Goal: Transaction & Acquisition: Purchase product/service

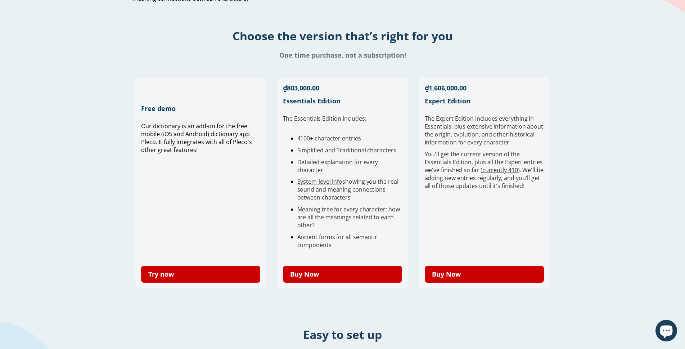
scroll to position [216, 0]
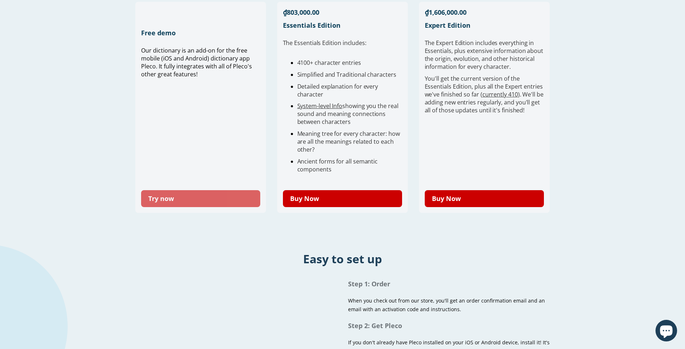
click at [221, 198] on link "Try now" at bounding box center [201, 198] width 120 height 17
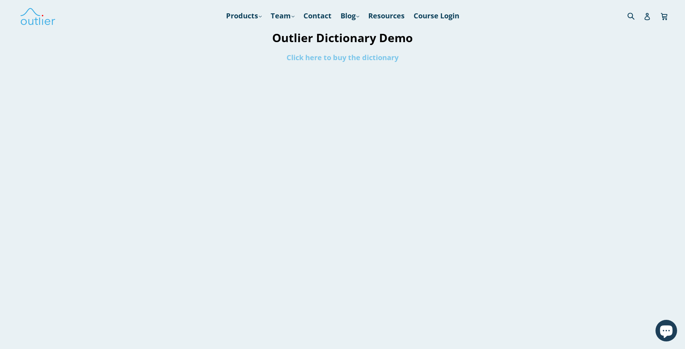
click at [321, 56] on link "Click here to buy the dictionary" at bounding box center [343, 58] width 112 height 10
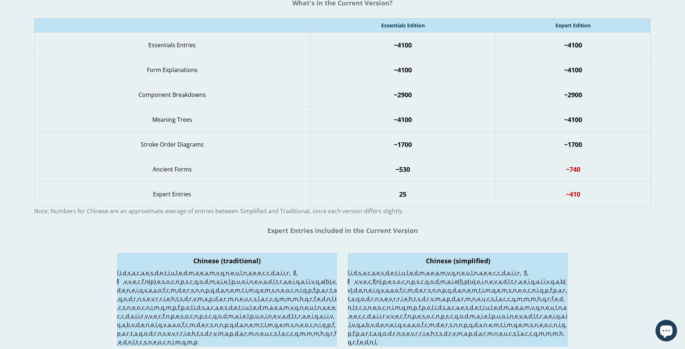
scroll to position [972, 0]
